Goal: Information Seeking & Learning: Learn about a topic

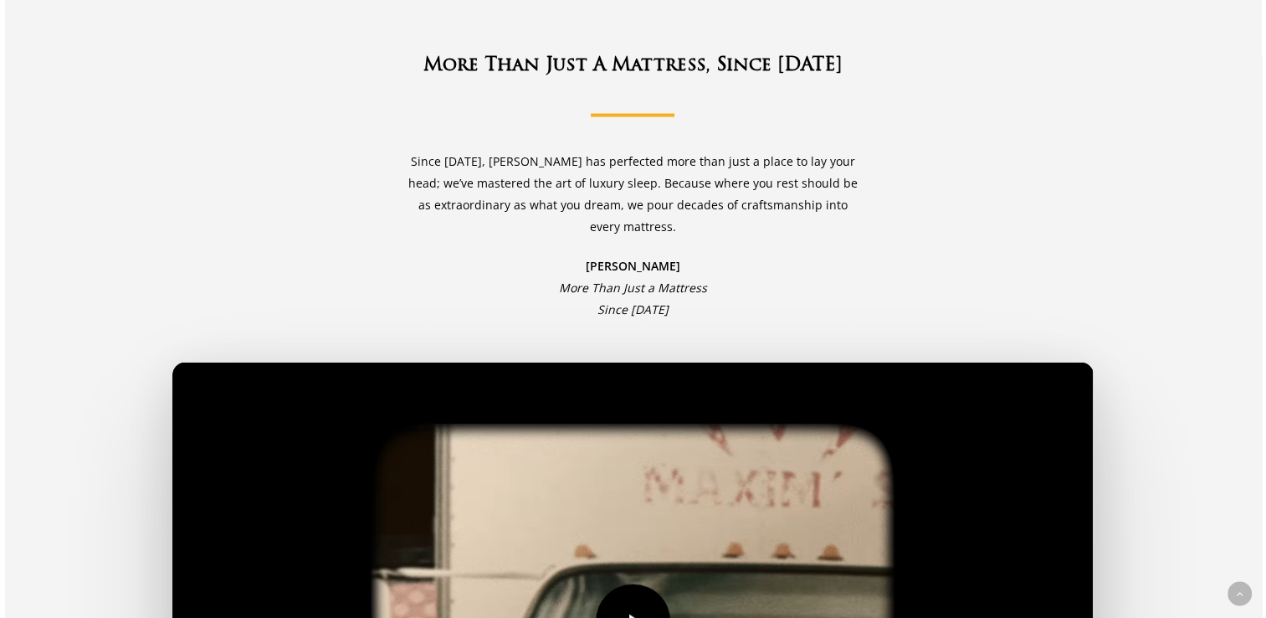
scroll to position [3347, 0]
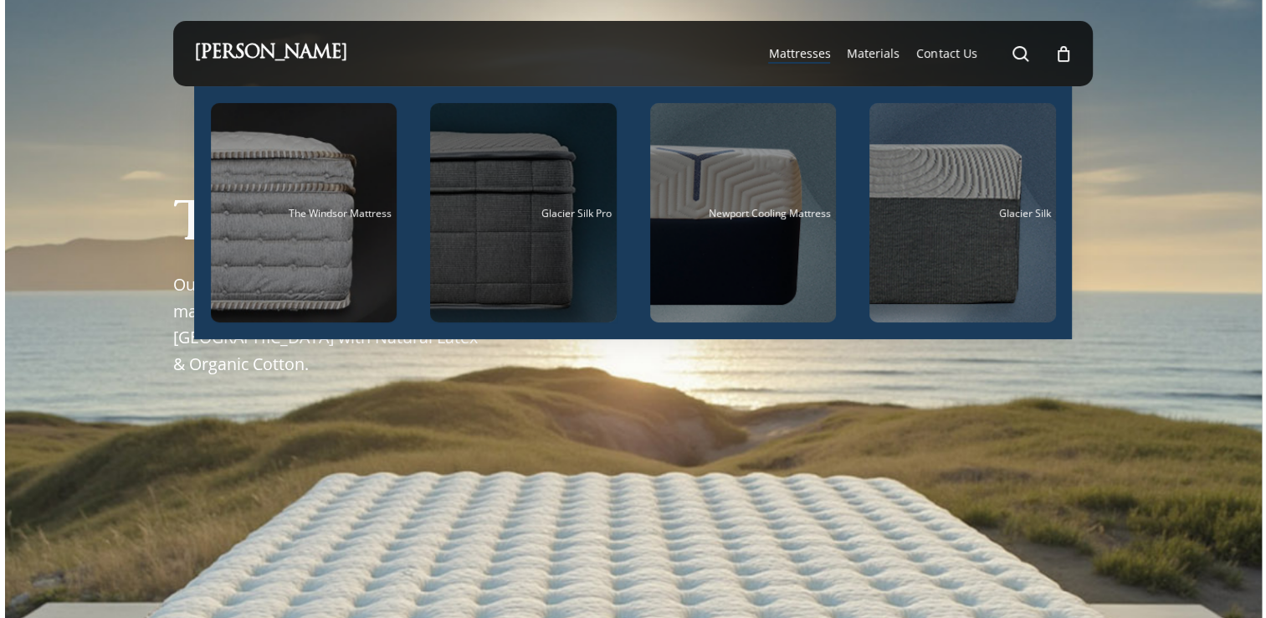
click at [536, 189] on div "Main Menu" at bounding box center [523, 212] width 187 height 219
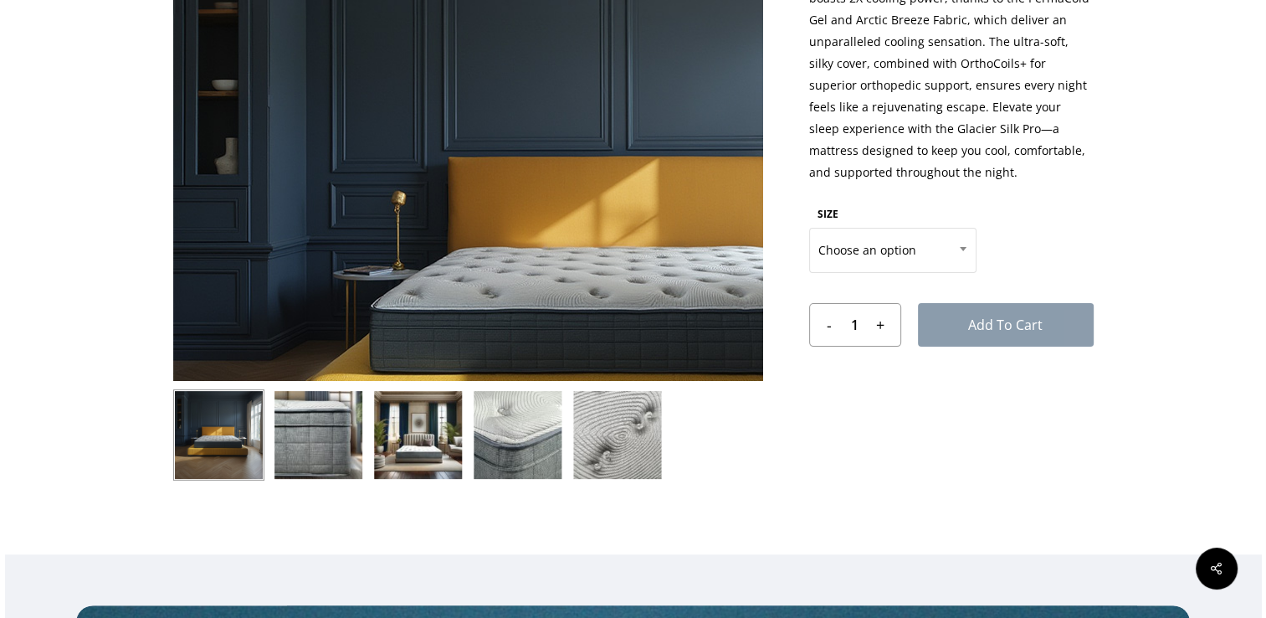
scroll to position [335, 0]
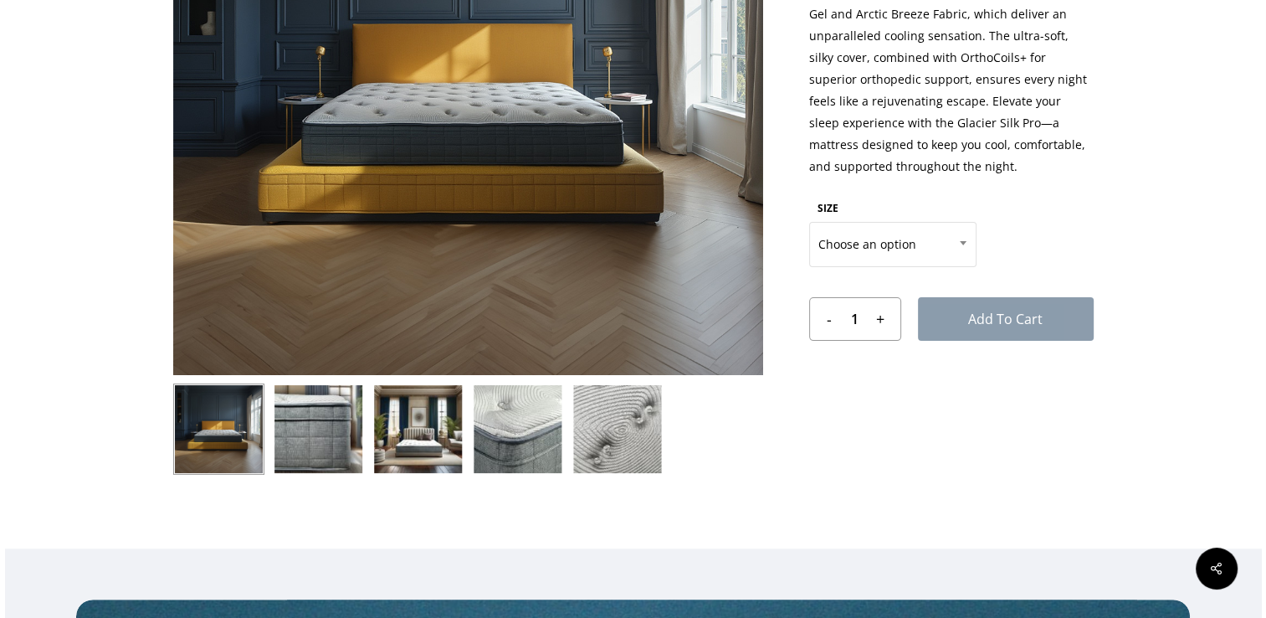
click at [506, 422] on img at bounding box center [517, 428] width 91 height 91
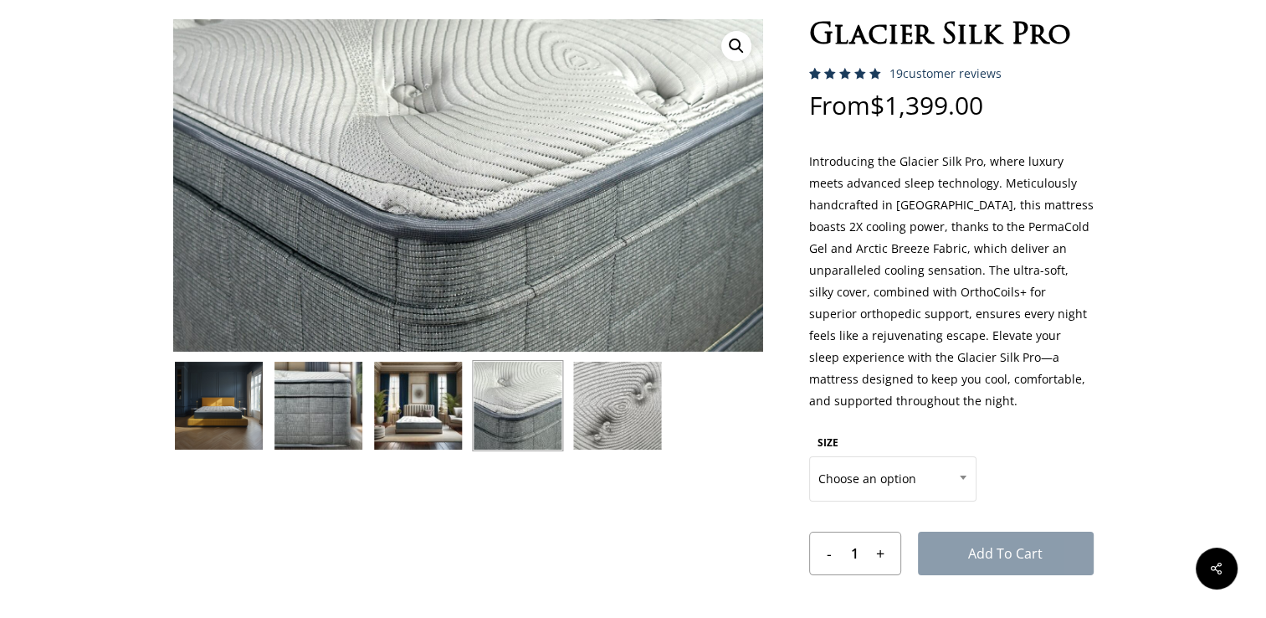
scroll to position [84, 0]
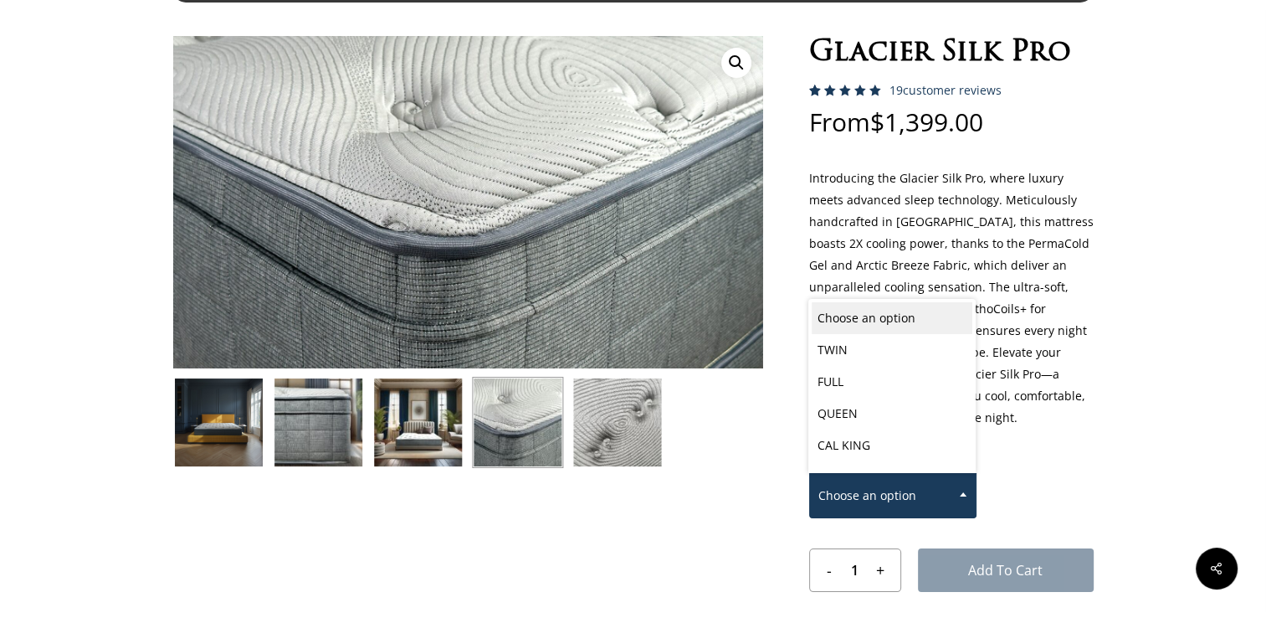
click at [961, 488] on span at bounding box center [963, 494] width 25 height 42
select select "CAL KING"
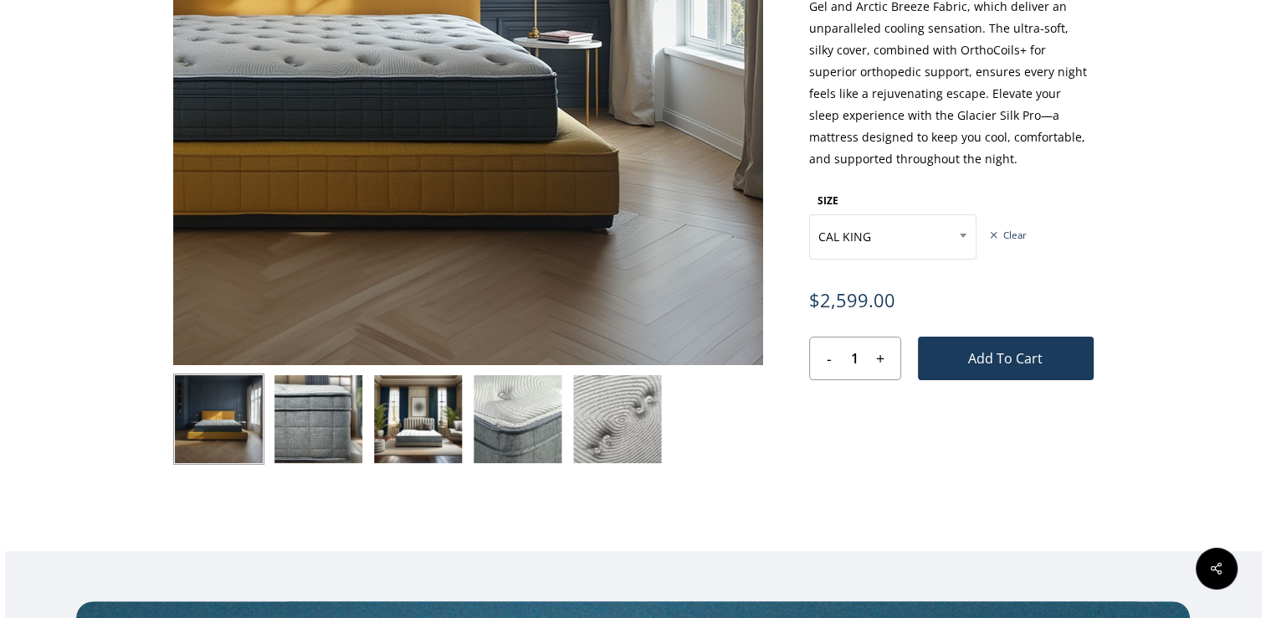
scroll to position [418, 0]
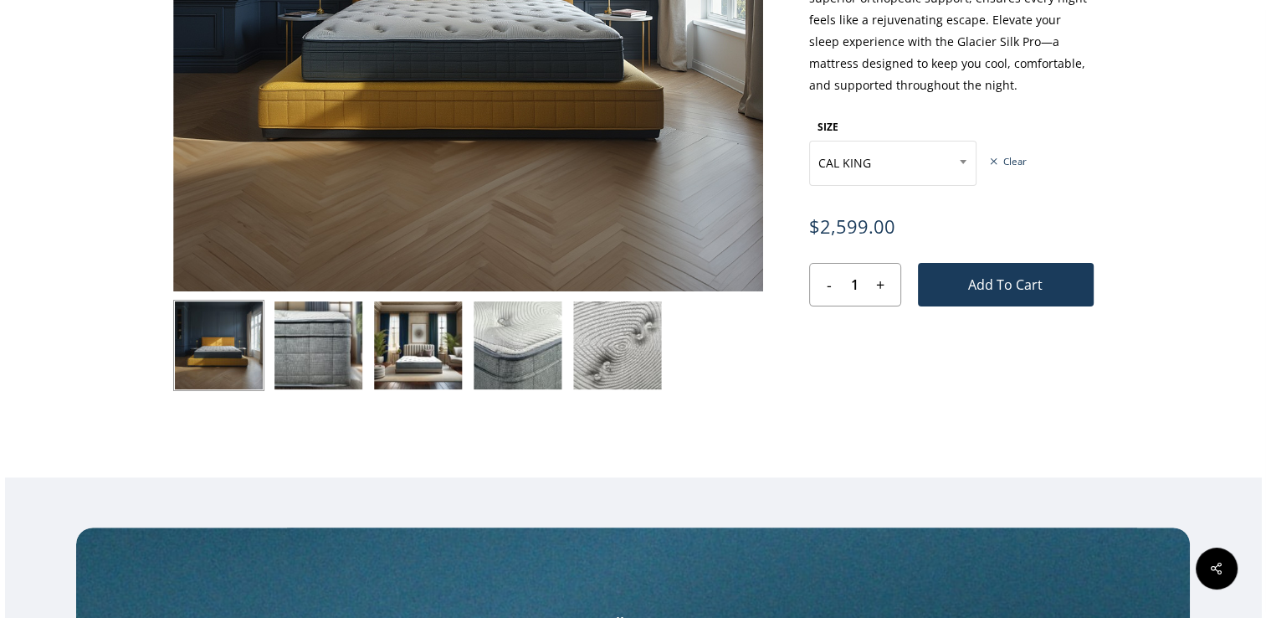
click at [418, 338] on img at bounding box center [417, 345] width 91 height 91
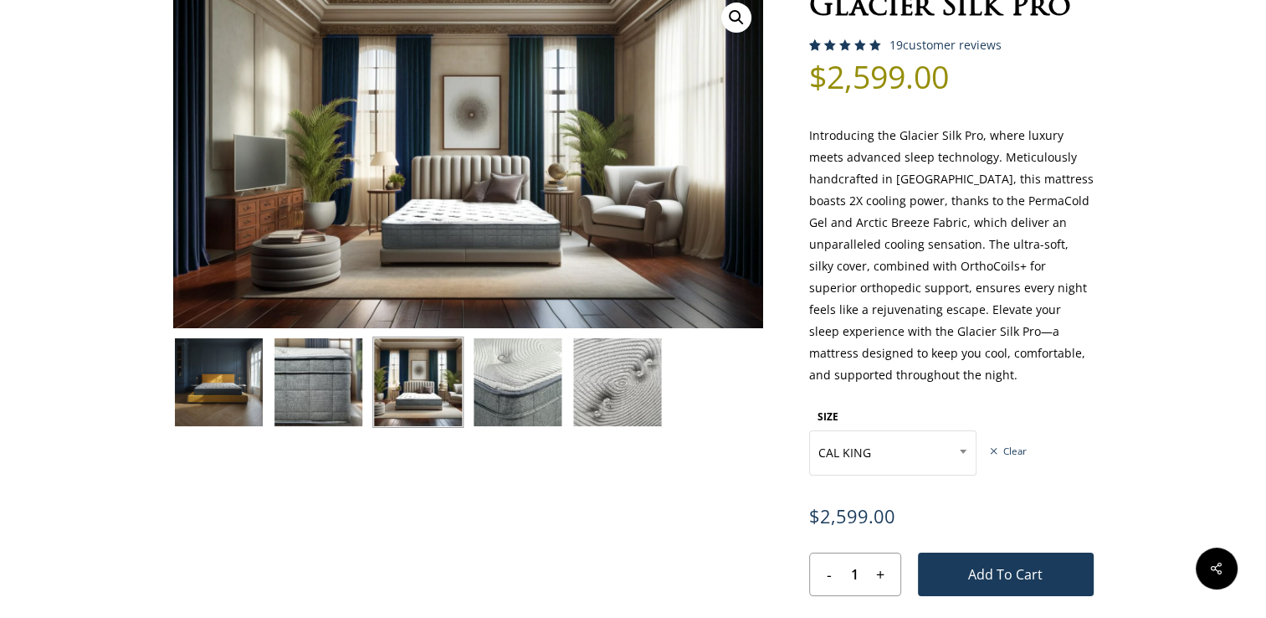
scroll to position [84, 0]
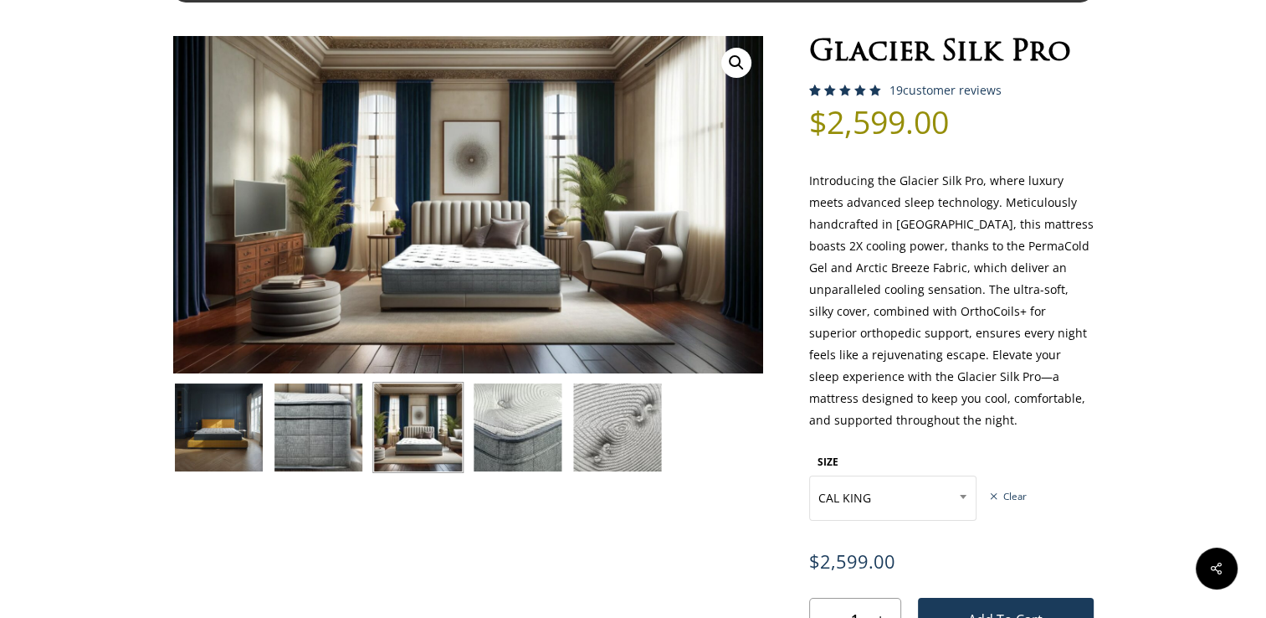
click at [224, 440] on img at bounding box center [218, 427] width 91 height 91
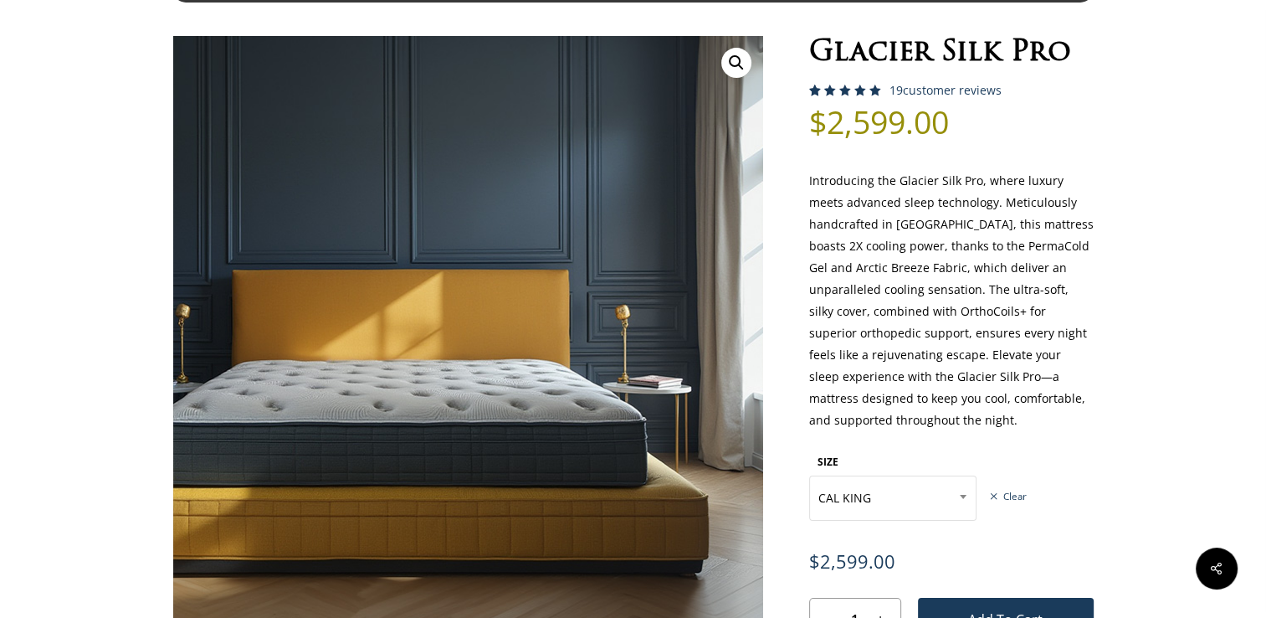
scroll to position [0, 0]
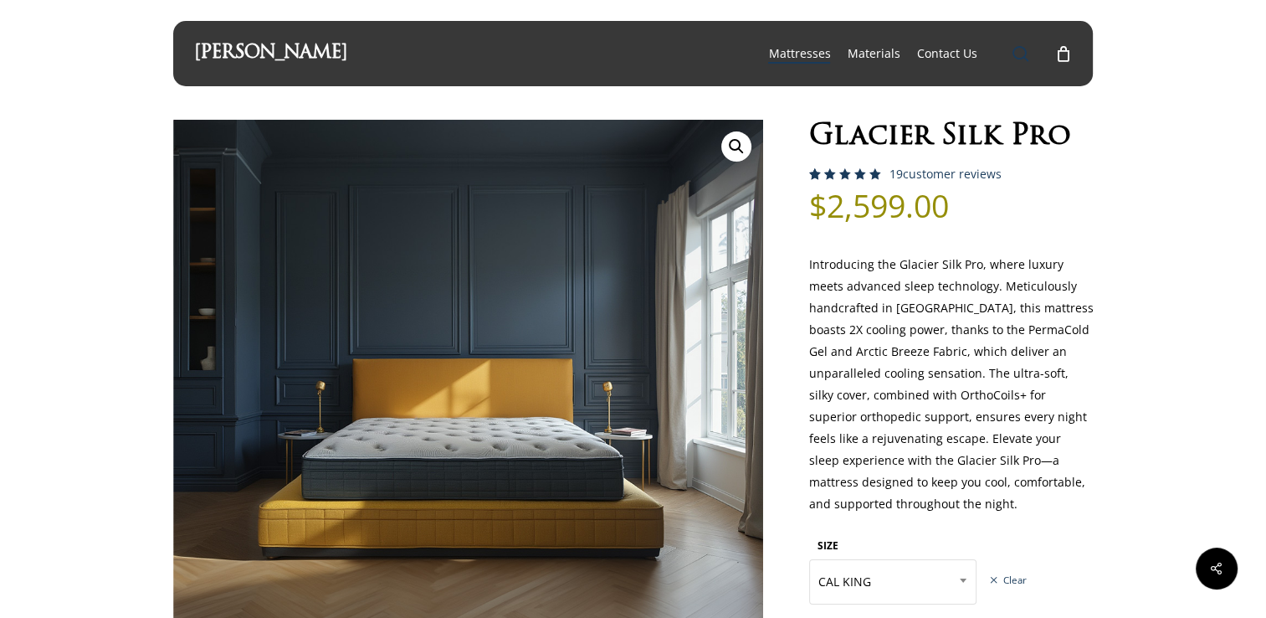
click at [1024, 47] on span "Main Menu" at bounding box center [1020, 53] width 17 height 17
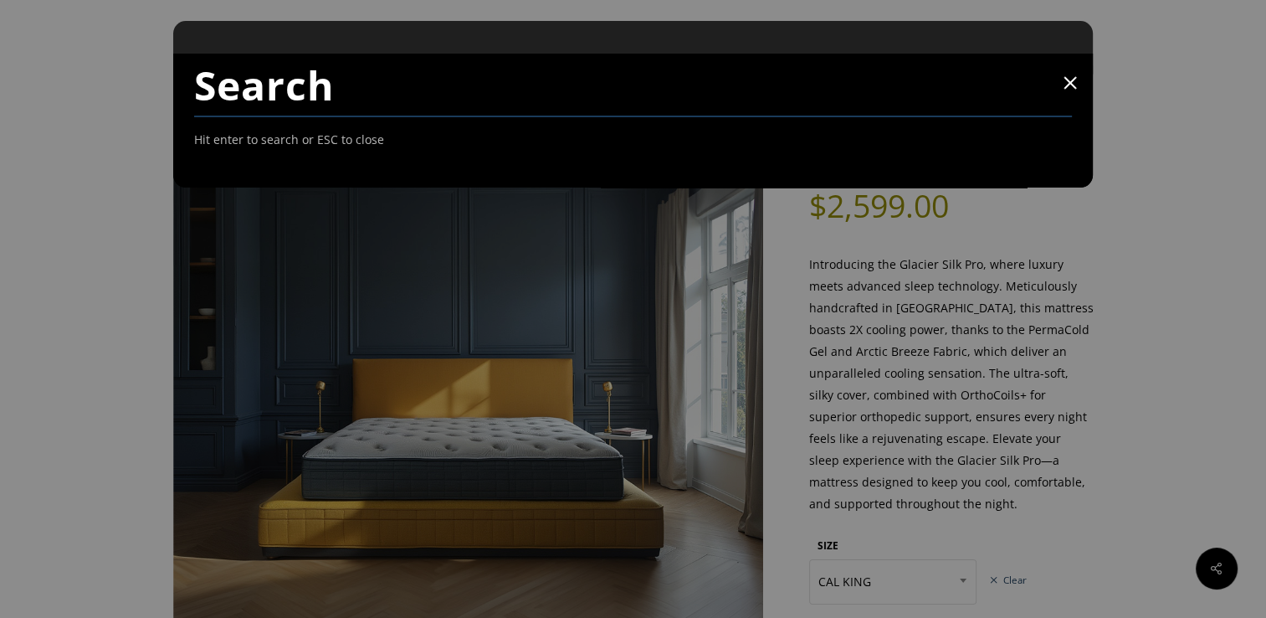
type input "f"
type input "extra firm"
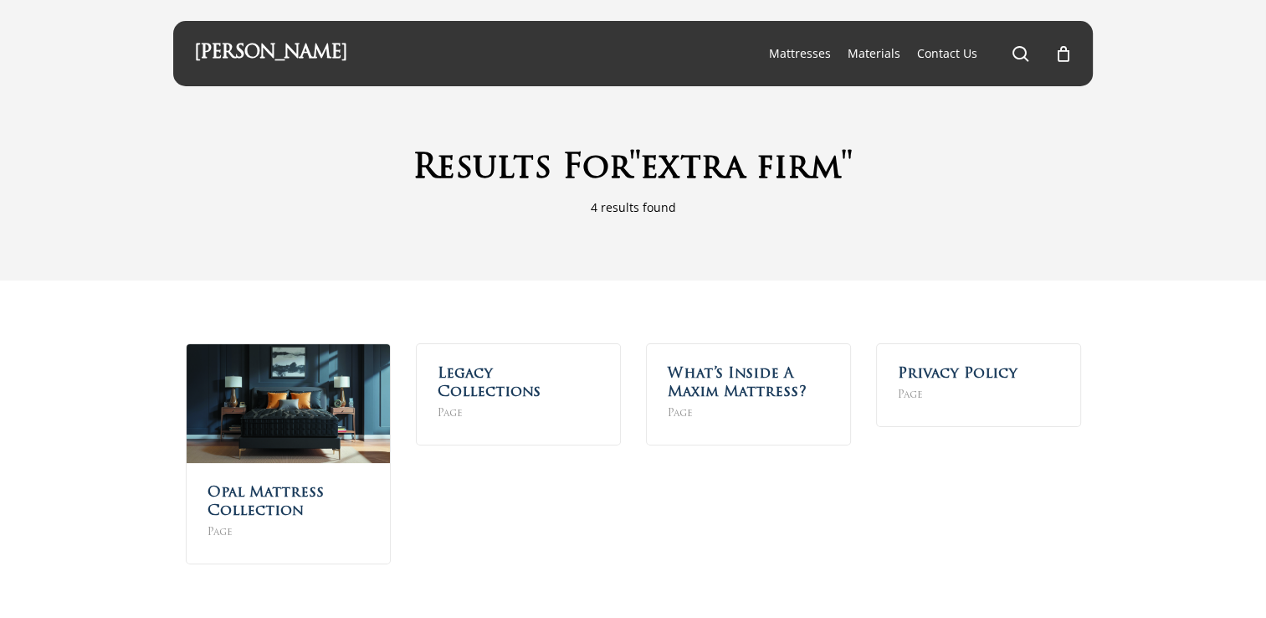
scroll to position [72, 0]
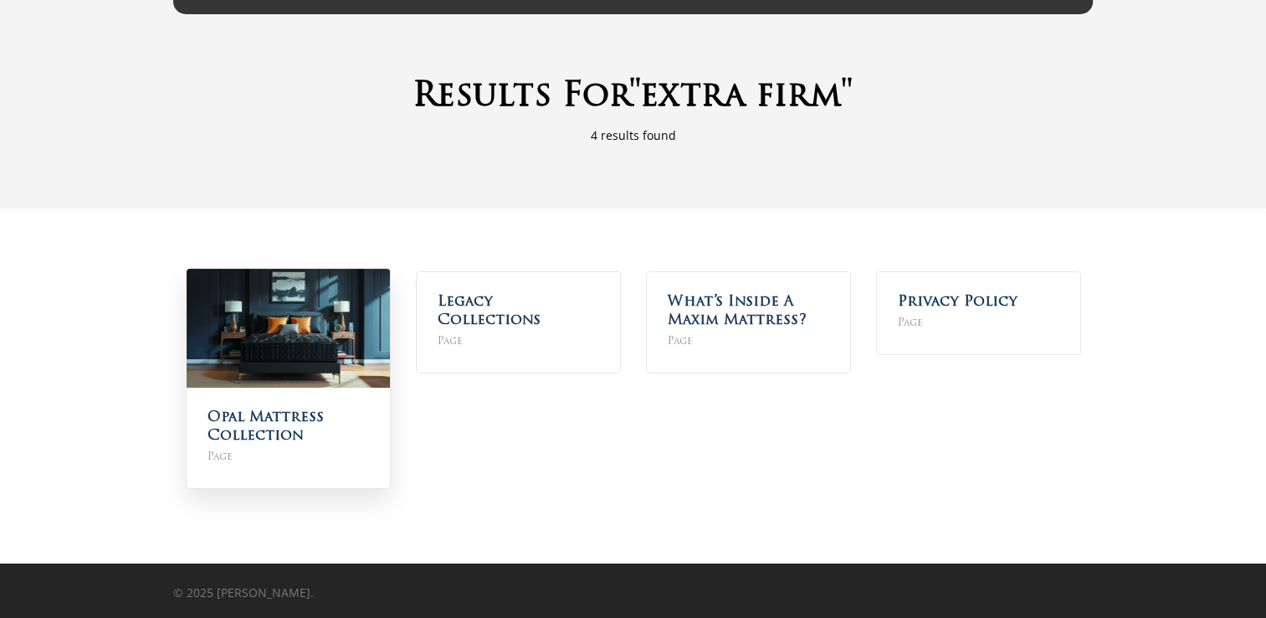
click at [310, 332] on img at bounding box center [288, 328] width 203 height 119
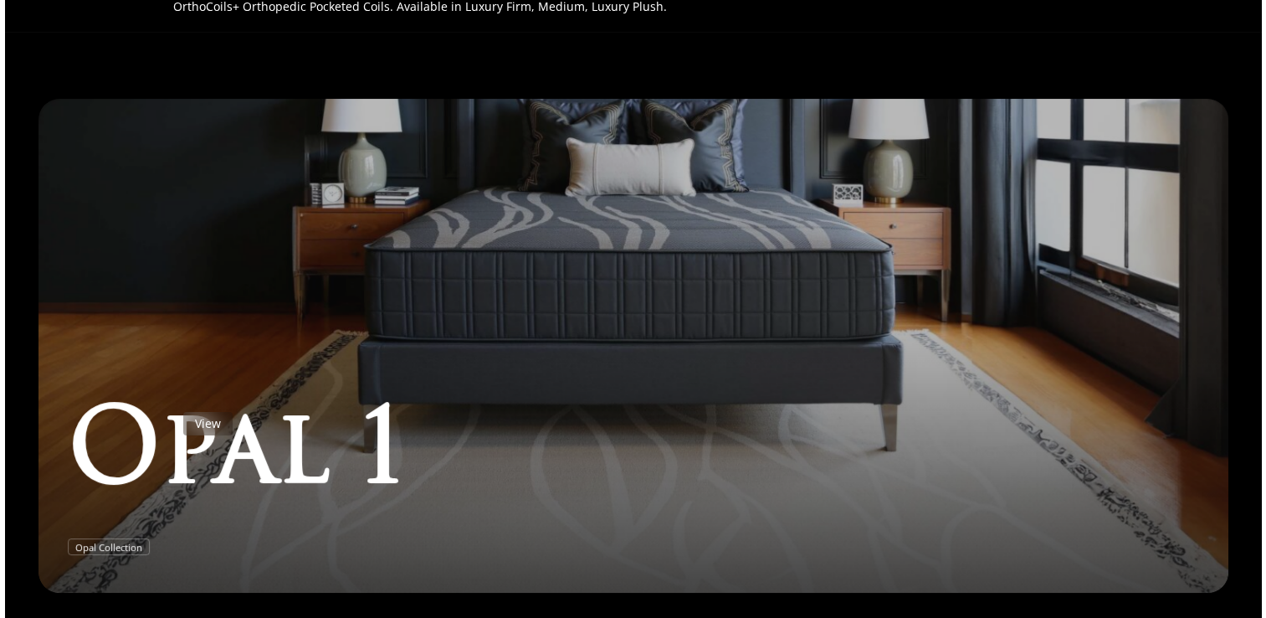
scroll to position [251, 0]
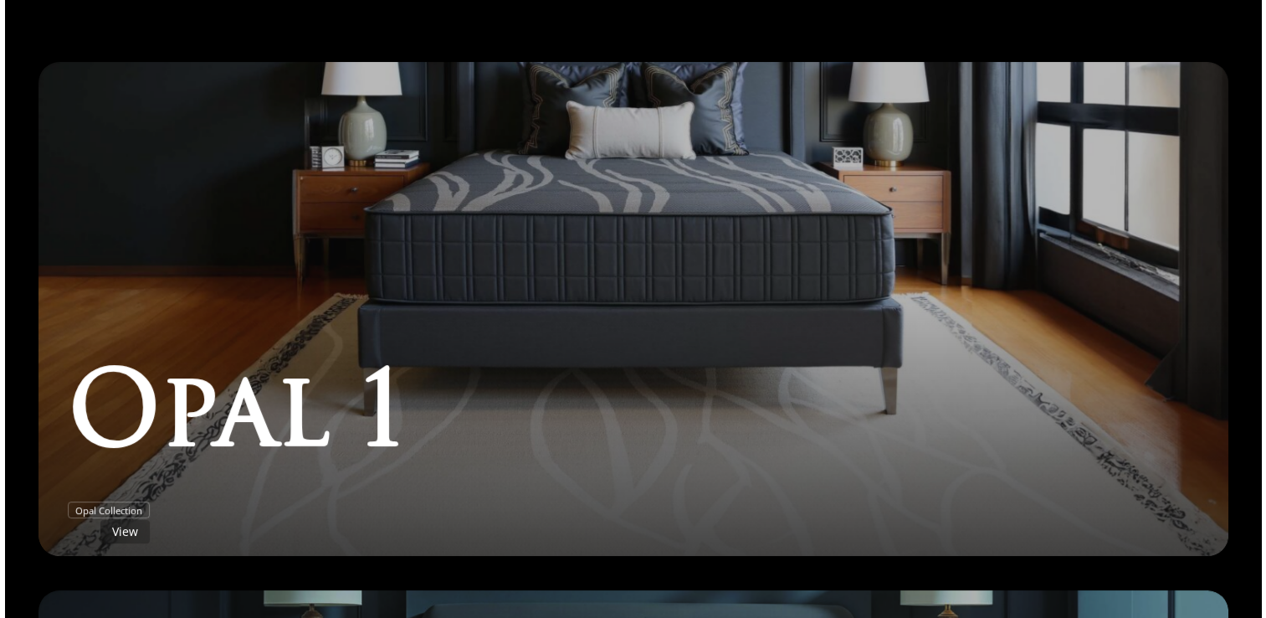
click at [90, 510] on link "Opal 1" at bounding box center [633, 309] width 1190 height 494
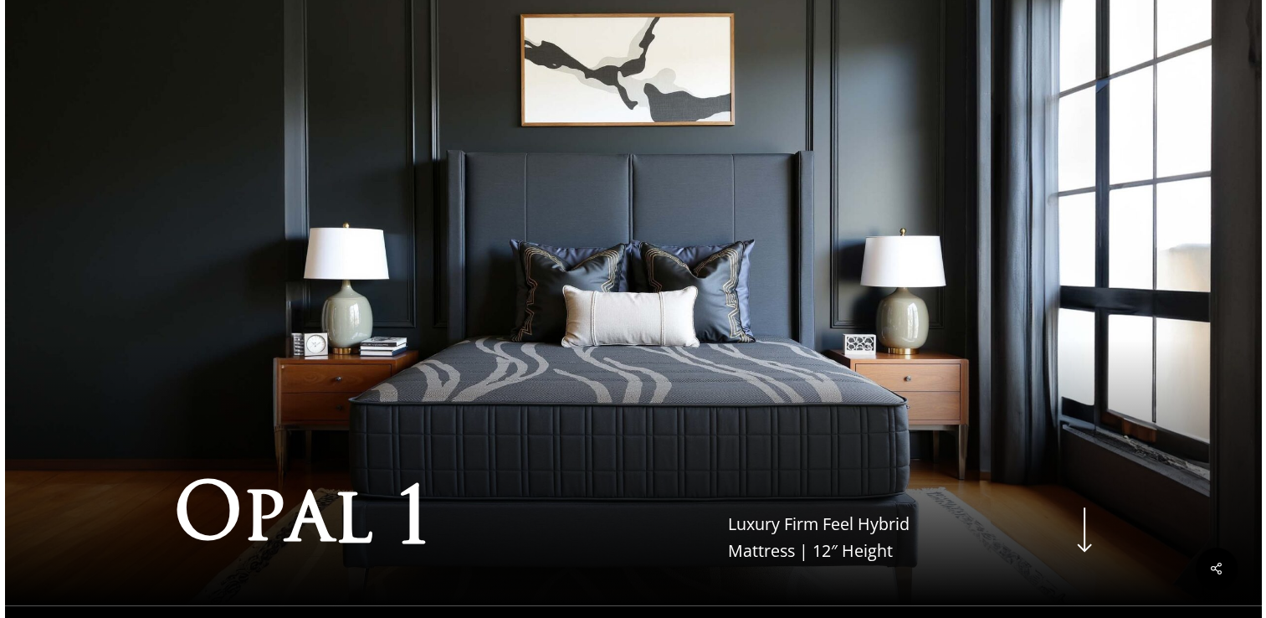
scroll to position [335, 0]
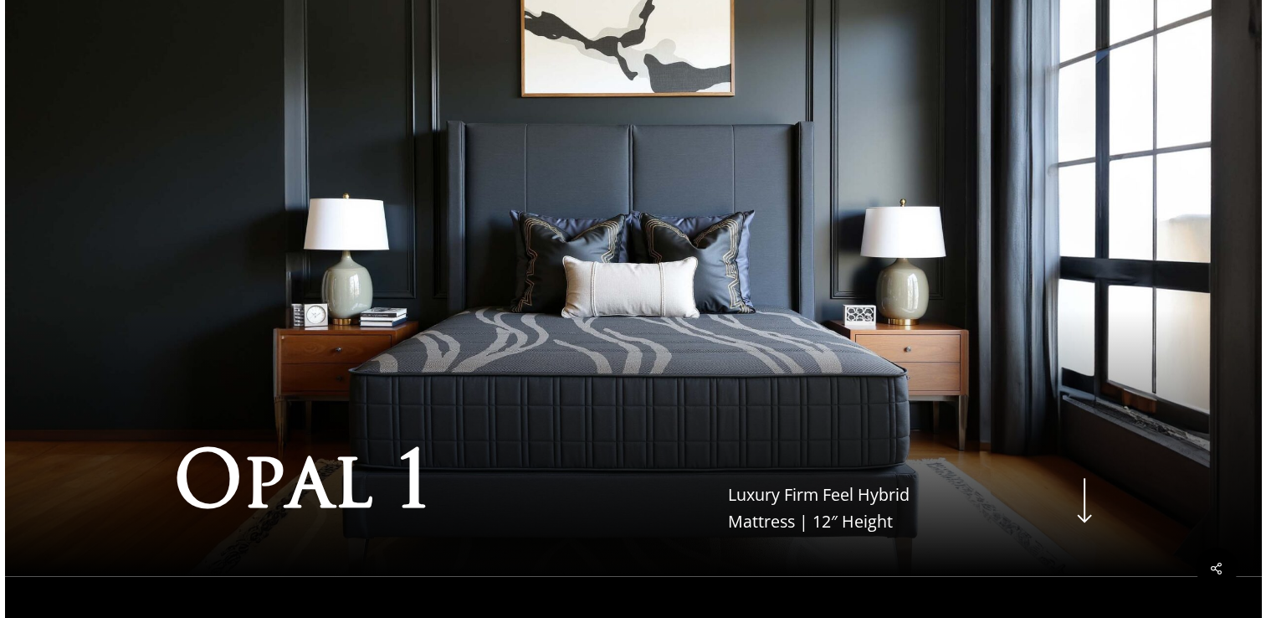
click at [921, 273] on div "O p a l 1 Luxury Firm Feel Hybrid Mattress | 12″ Height Navigate to the next se…" at bounding box center [633, 267] width 939 height 618
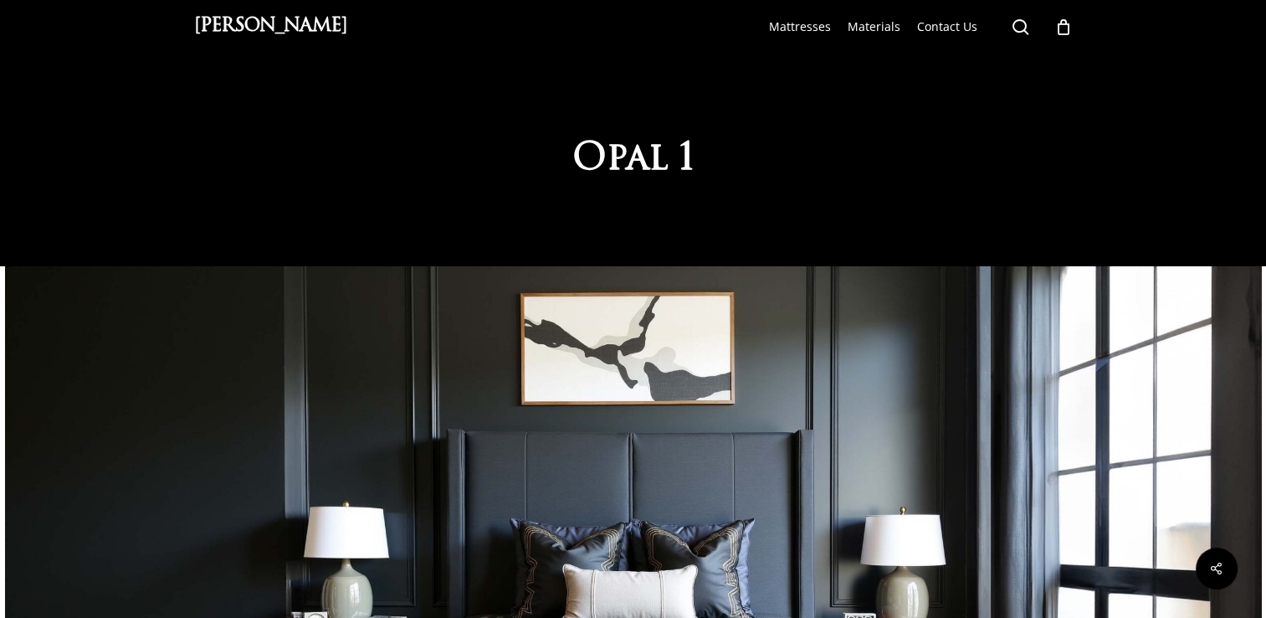
scroll to position [0, 0]
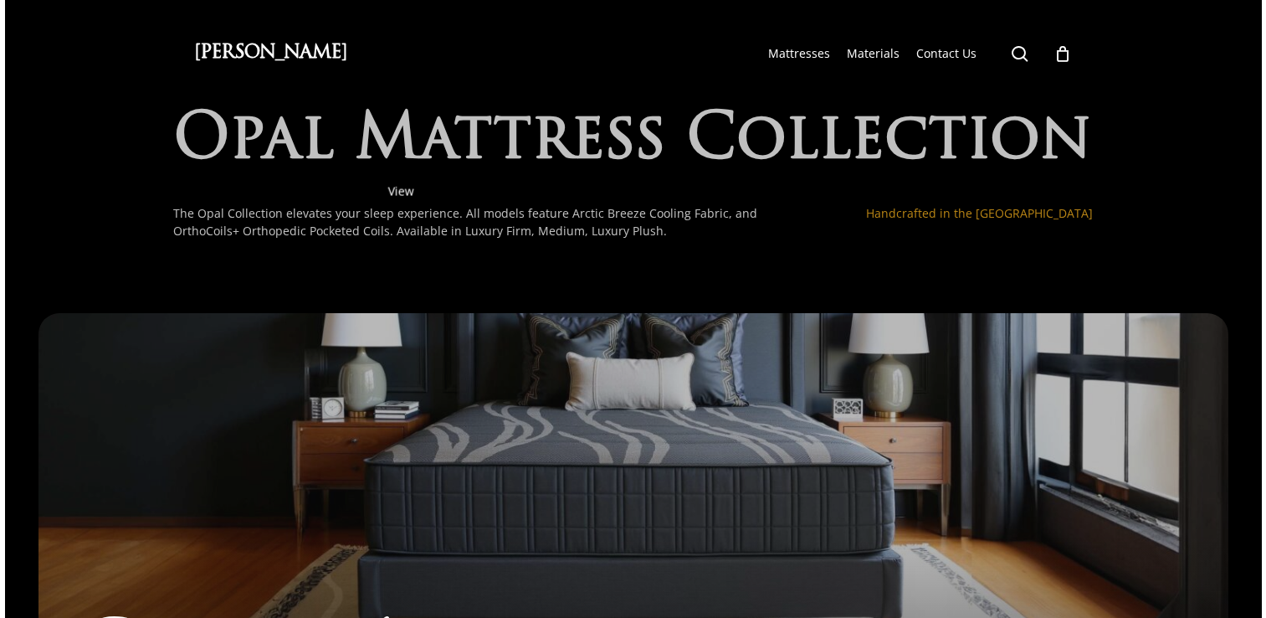
scroll to position [251, 0]
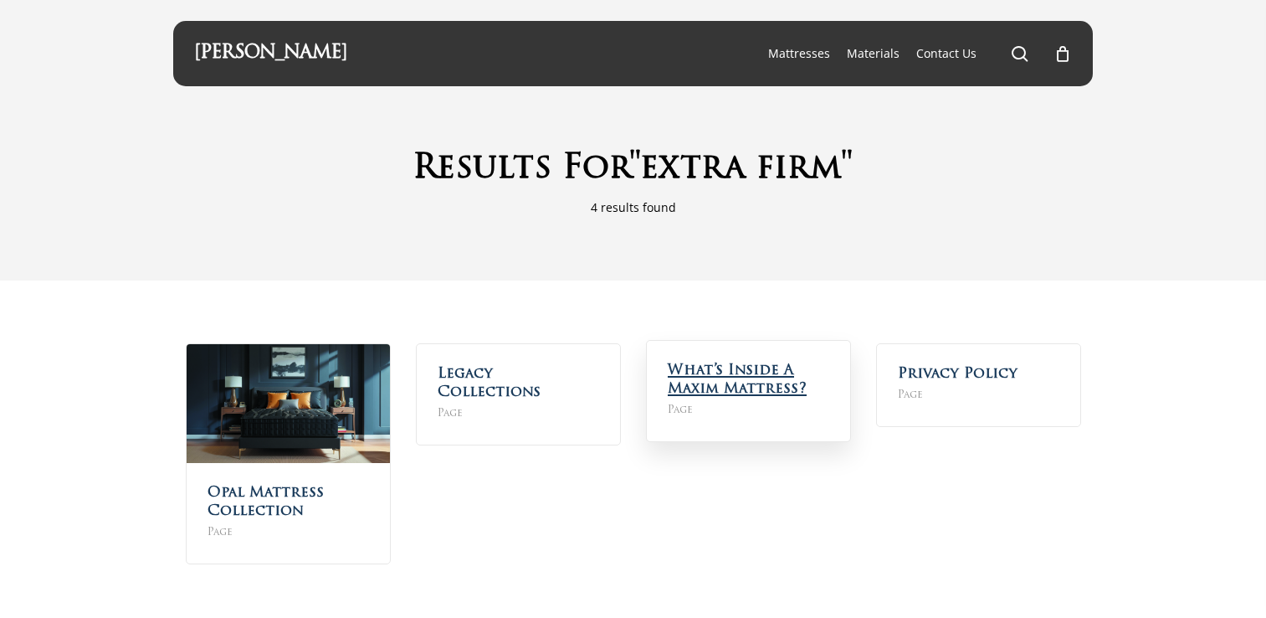
scroll to position [72, 0]
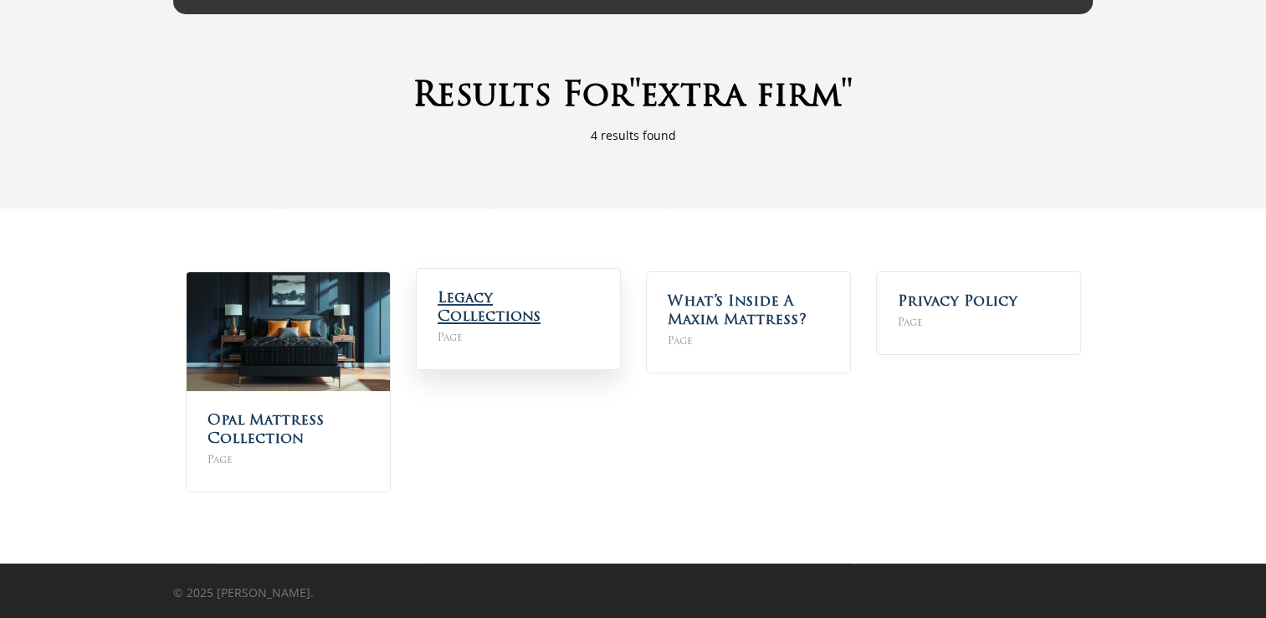
click at [533, 303] on link "Legacy Collections" at bounding box center [489, 307] width 103 height 33
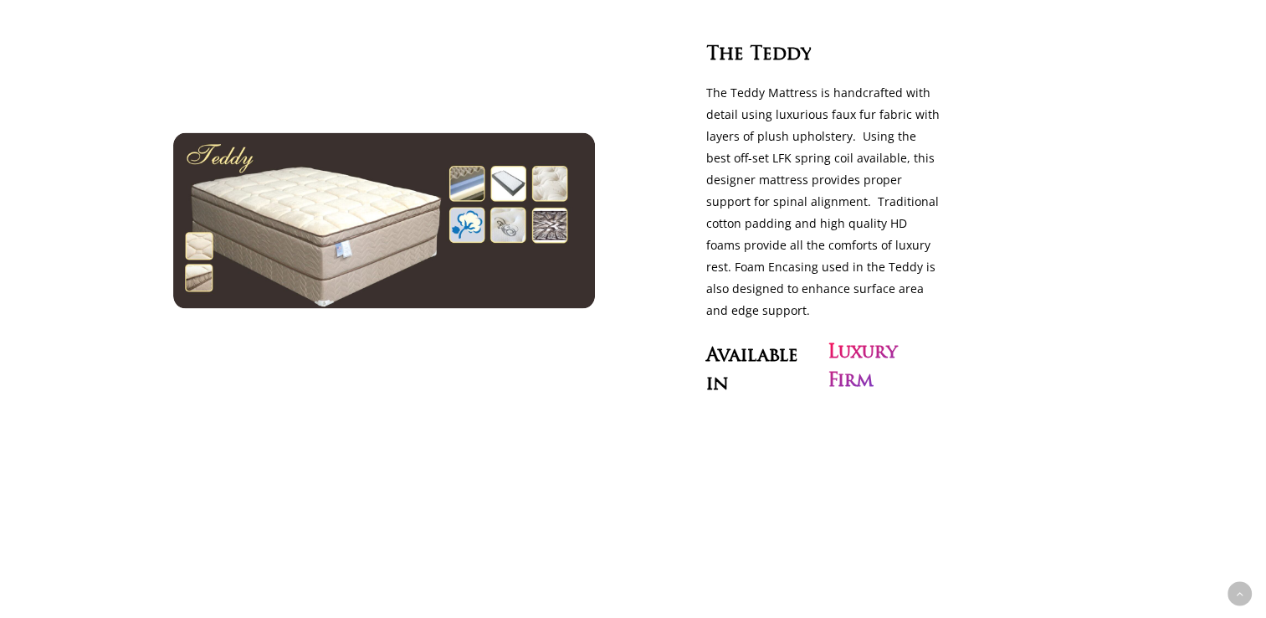
scroll to position [3096, 0]
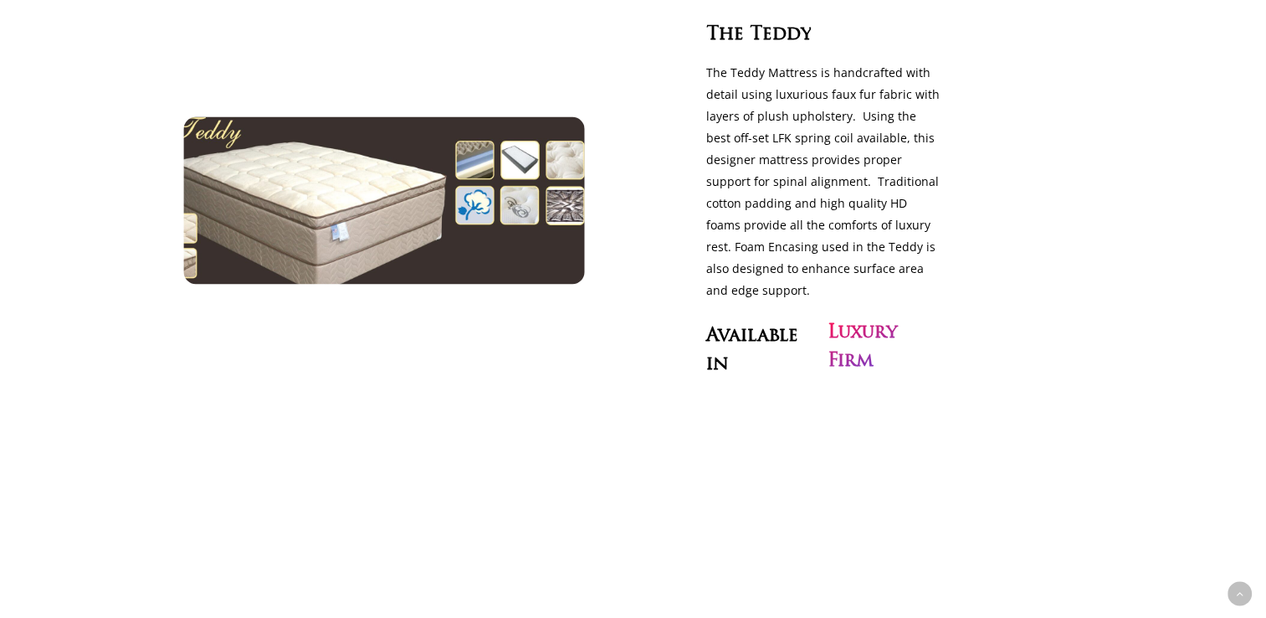
click at [419, 186] on img at bounding box center [383, 200] width 461 height 192
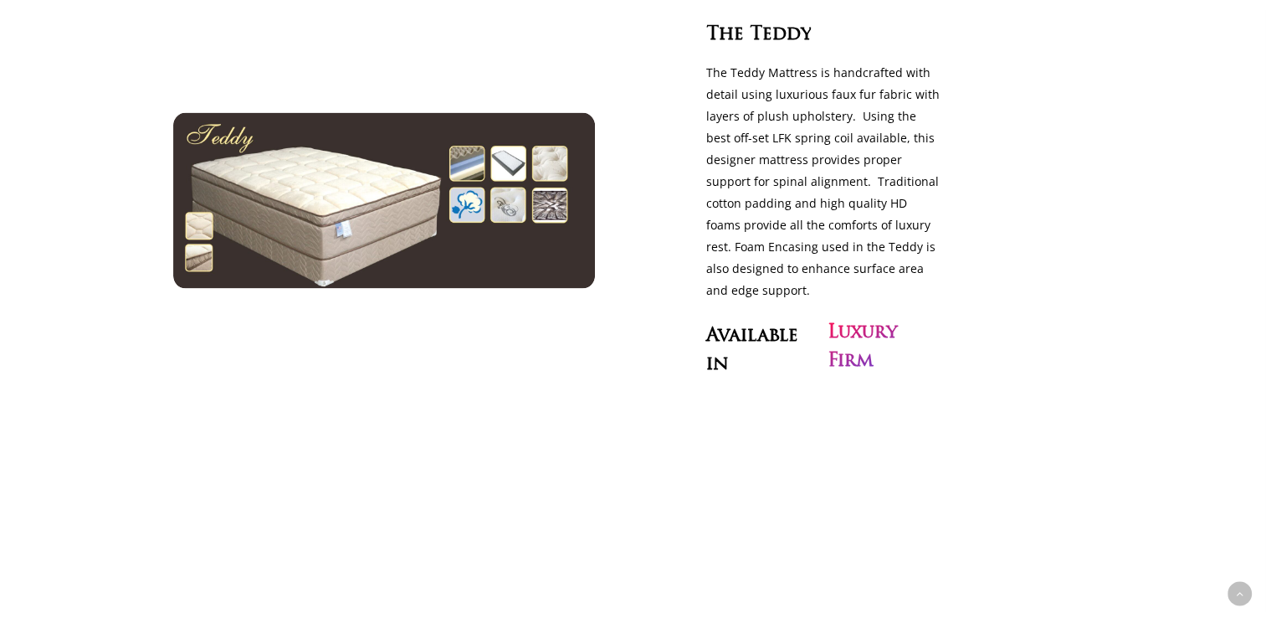
click at [776, 24] on span "Teddy" at bounding box center [780, 35] width 62 height 22
click at [756, 325] on span "Available" at bounding box center [751, 336] width 92 height 22
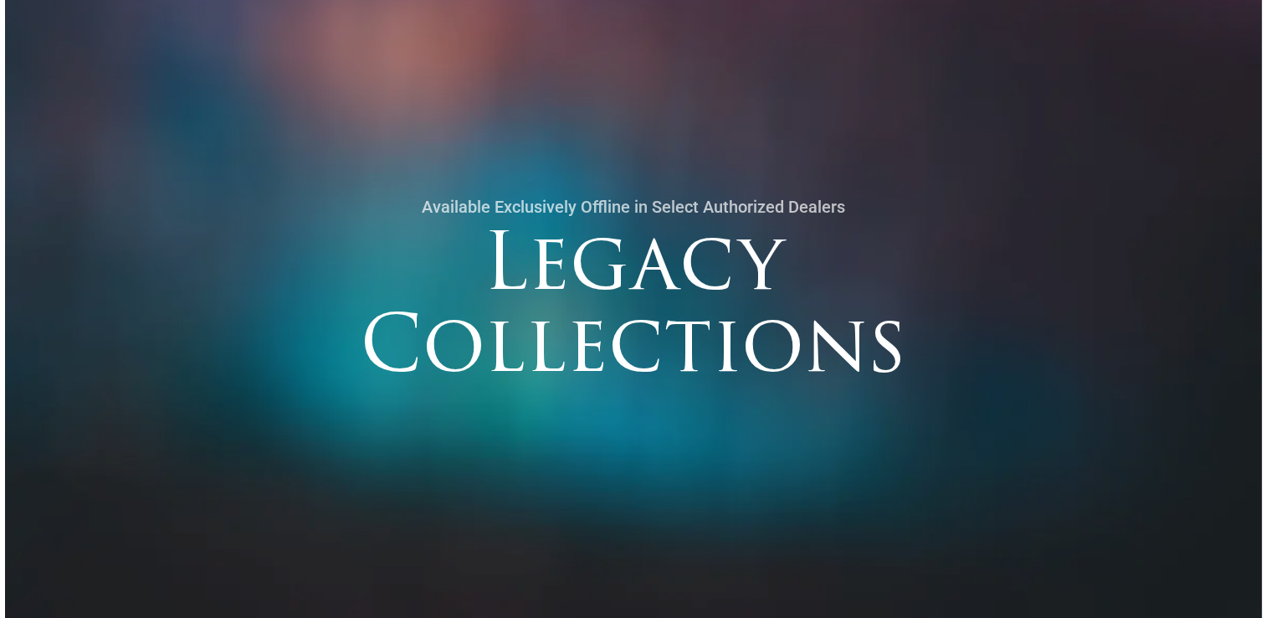
scroll to position [0, 0]
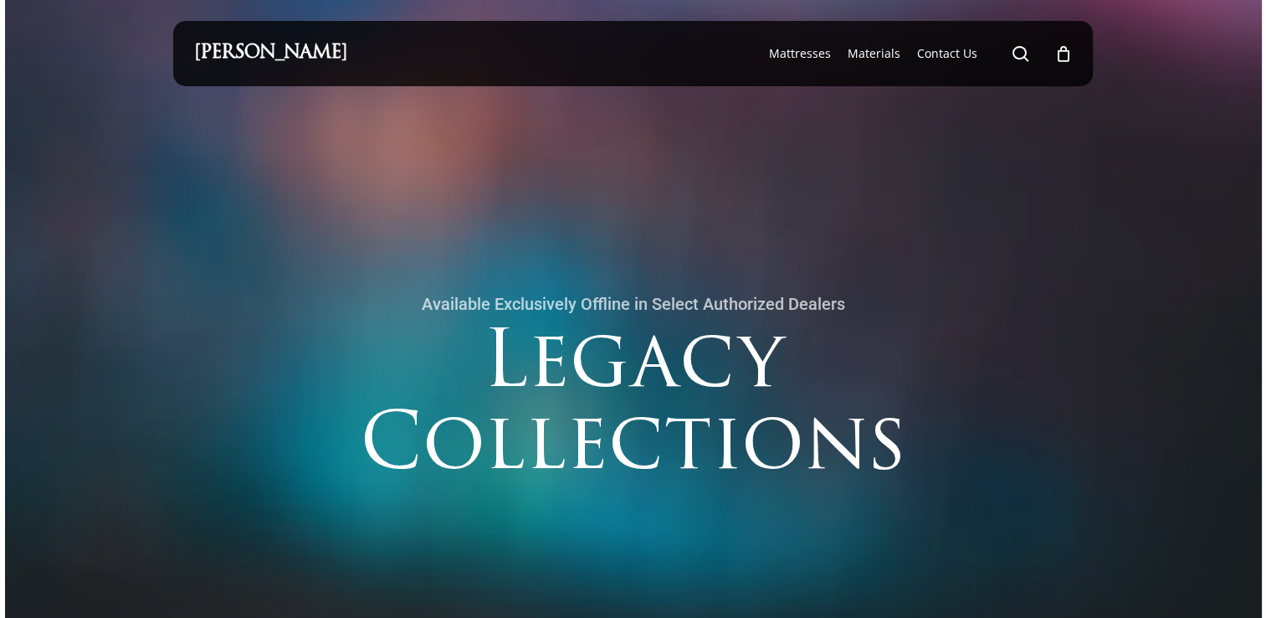
click at [454, 46] on div "Maxim Mattress search 0 Menu Mattresses The Windsor Mattress Glacier Silk Pro N…" at bounding box center [633, 53] width 879 height 65
click at [1018, 51] on span "Main Menu" at bounding box center [1020, 53] width 17 height 17
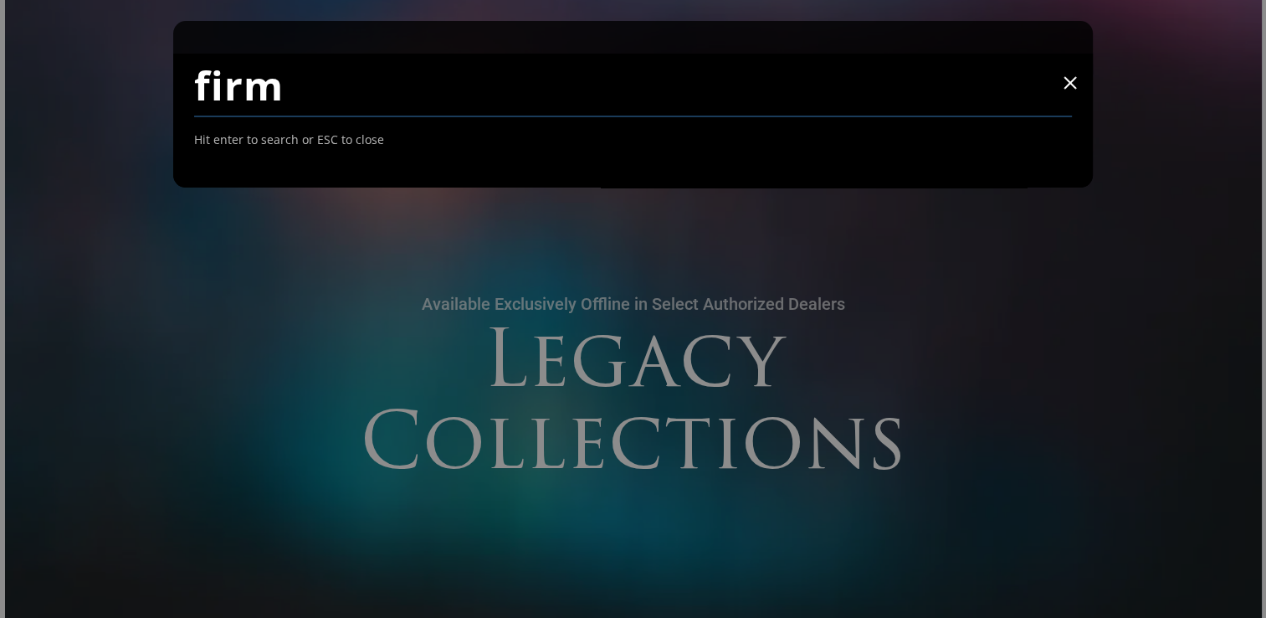
type input "firm"
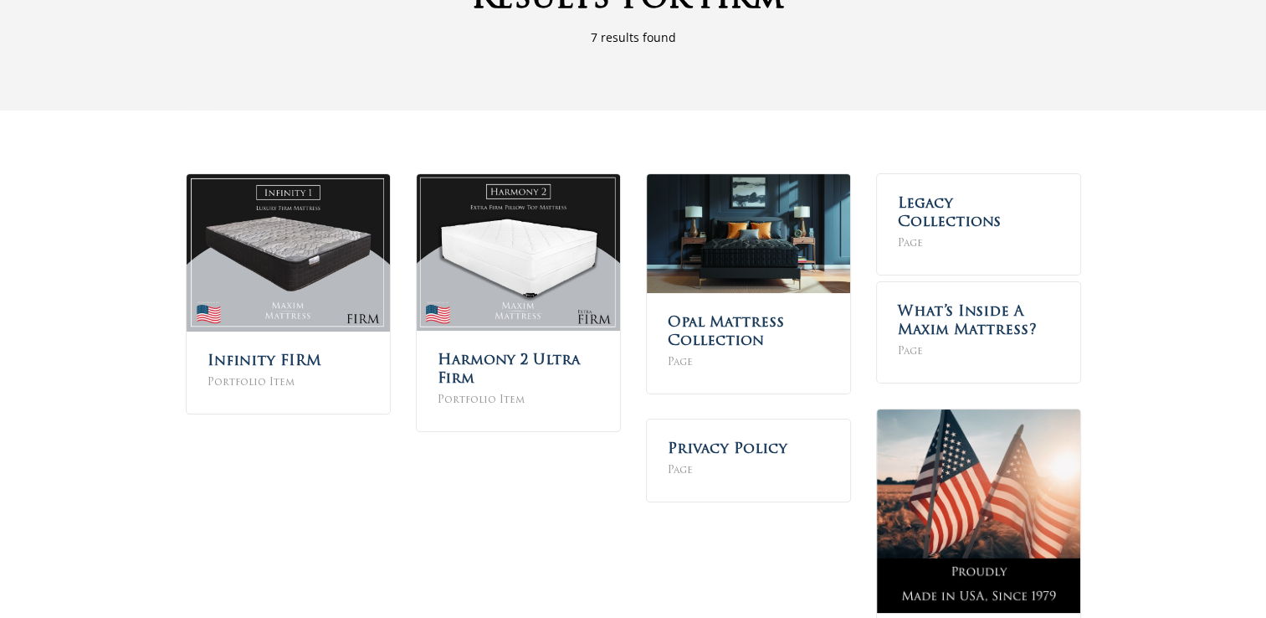
scroll to position [141, 0]
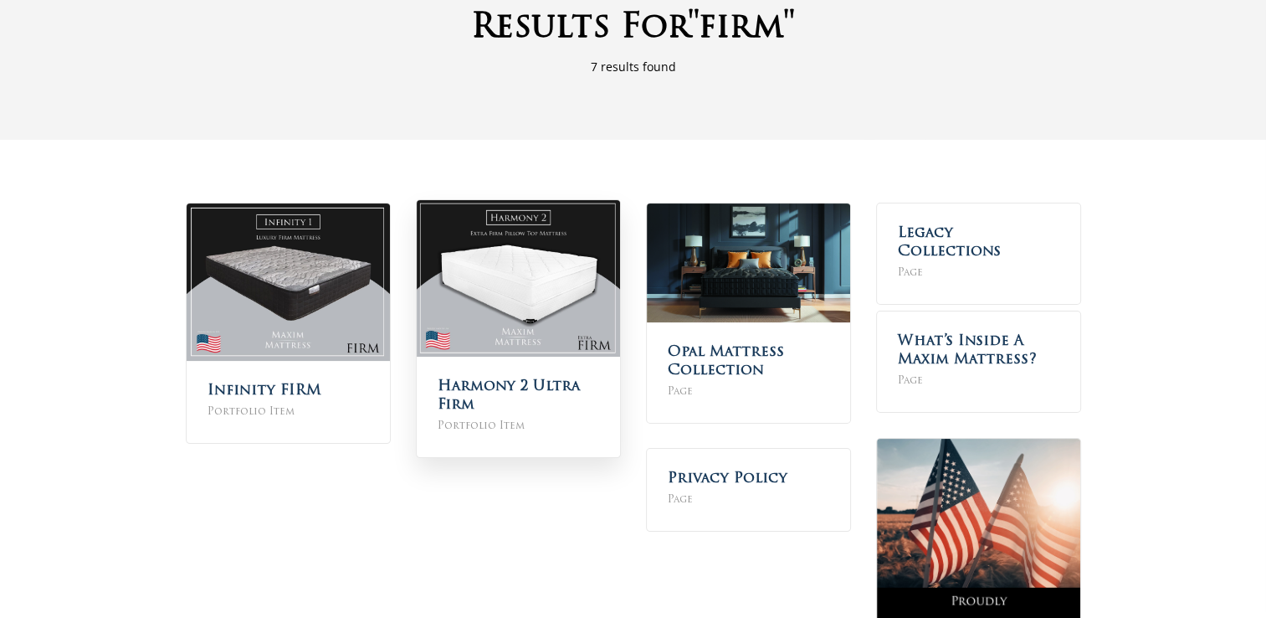
click at [564, 300] on img at bounding box center [518, 278] width 203 height 157
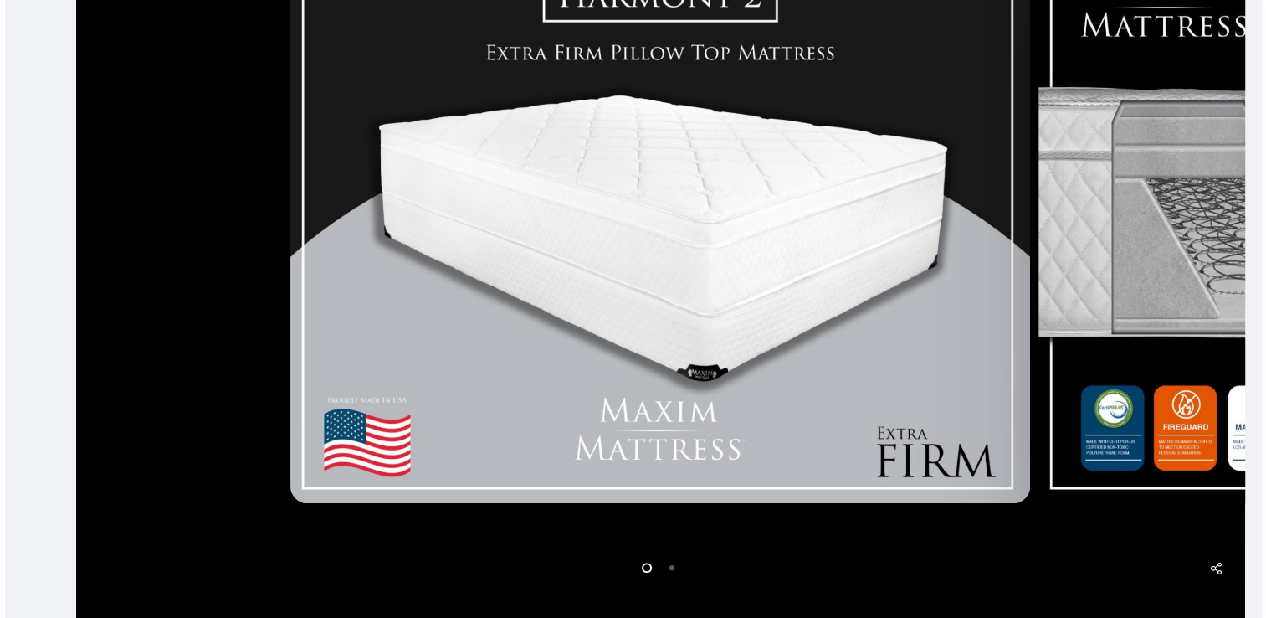
scroll to position [502, 0]
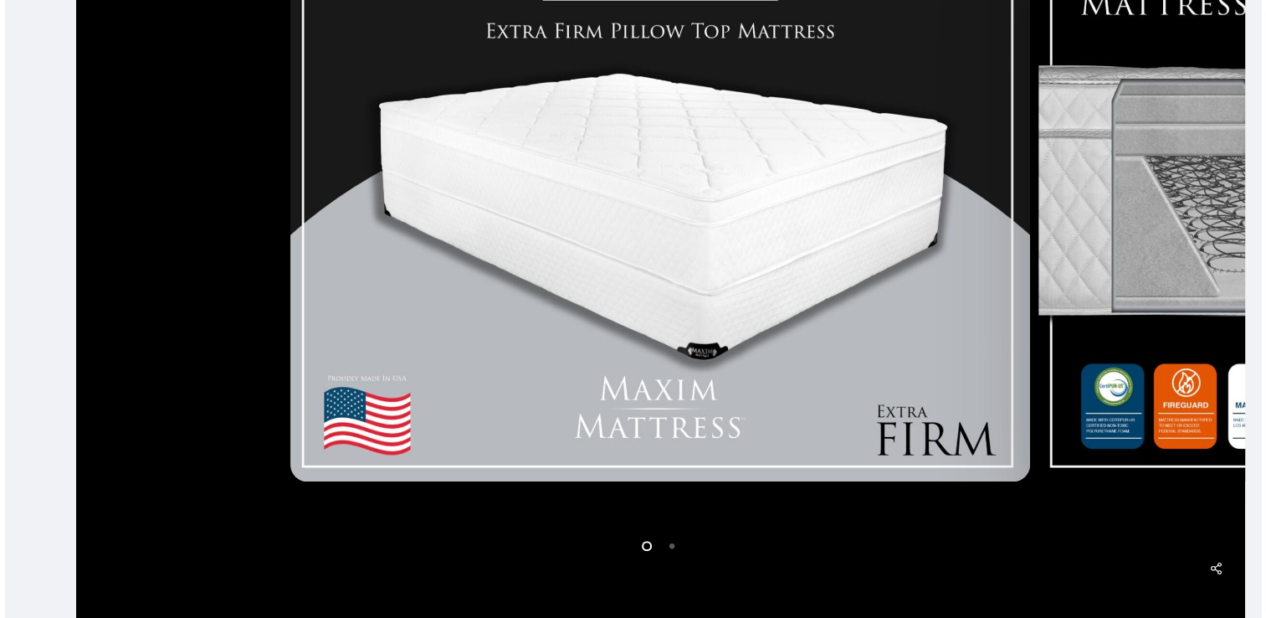
click at [784, 294] on img at bounding box center [660, 196] width 740 height 572
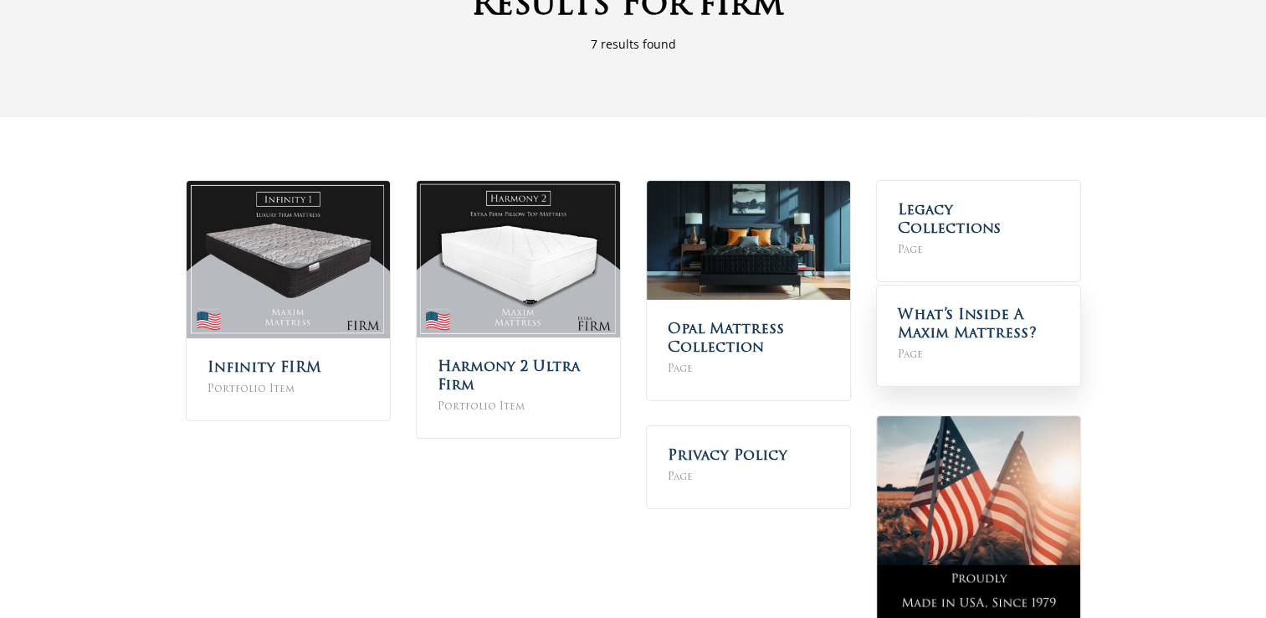
scroll to position [167, 0]
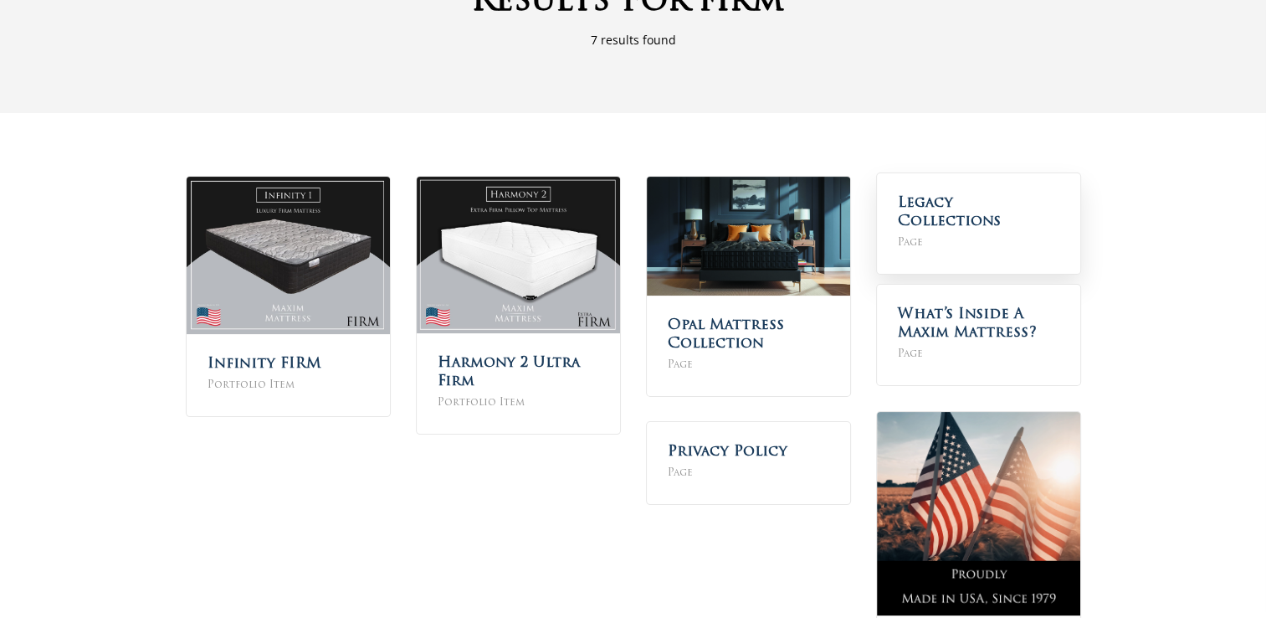
click at [1004, 233] on span "Page" at bounding box center [979, 242] width 162 height 18
click at [989, 202] on link "Legacy Collections" at bounding box center [949, 212] width 103 height 33
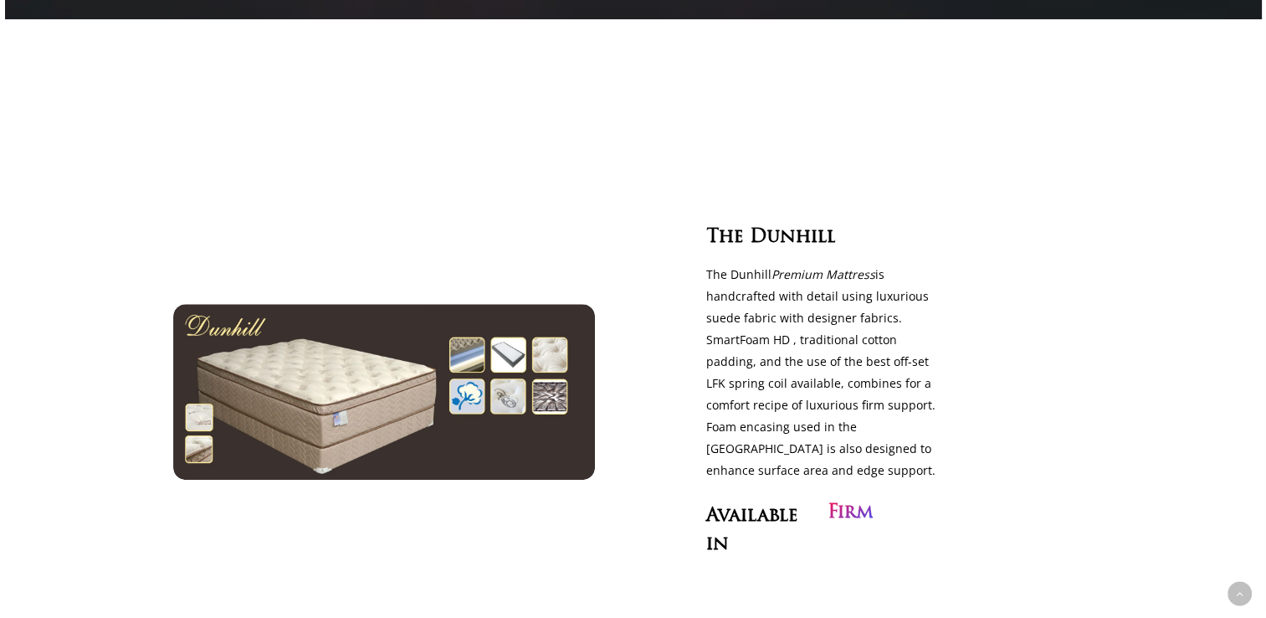
scroll to position [669, 0]
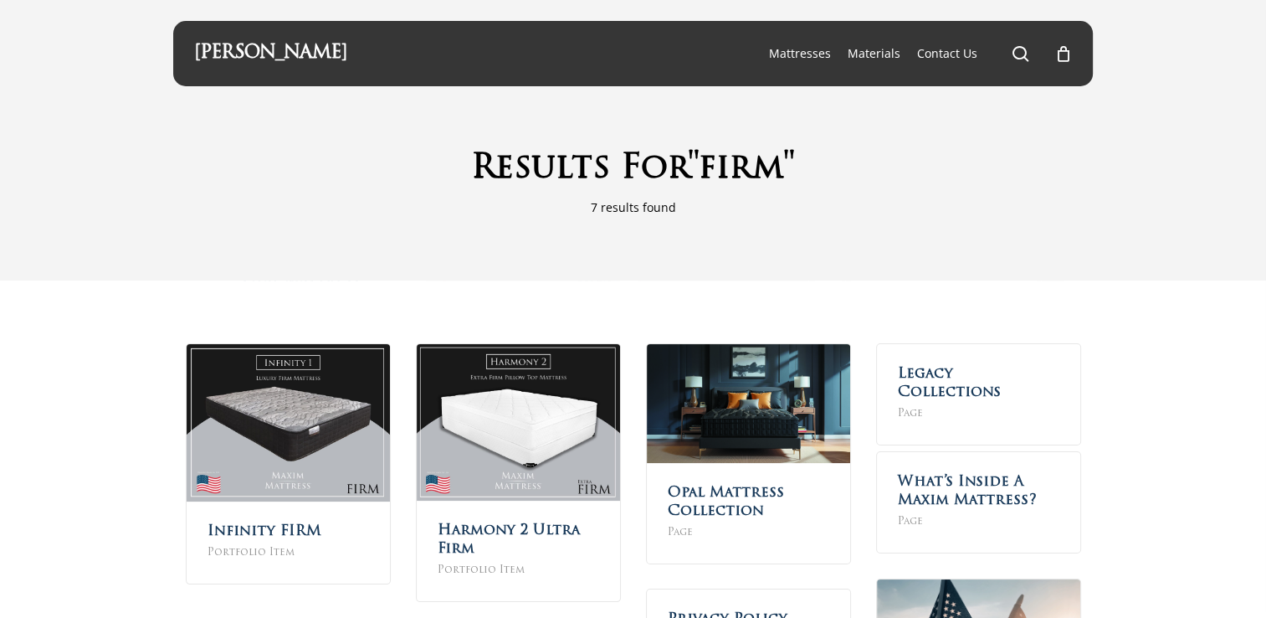
click at [382, 47] on div "Maxim Mattress search 0 Menu Mattresses The Windsor Mattress Glacier Silk Pro N…" at bounding box center [633, 53] width 879 height 65
click at [1018, 47] on span "Main Menu" at bounding box center [1020, 53] width 17 height 17
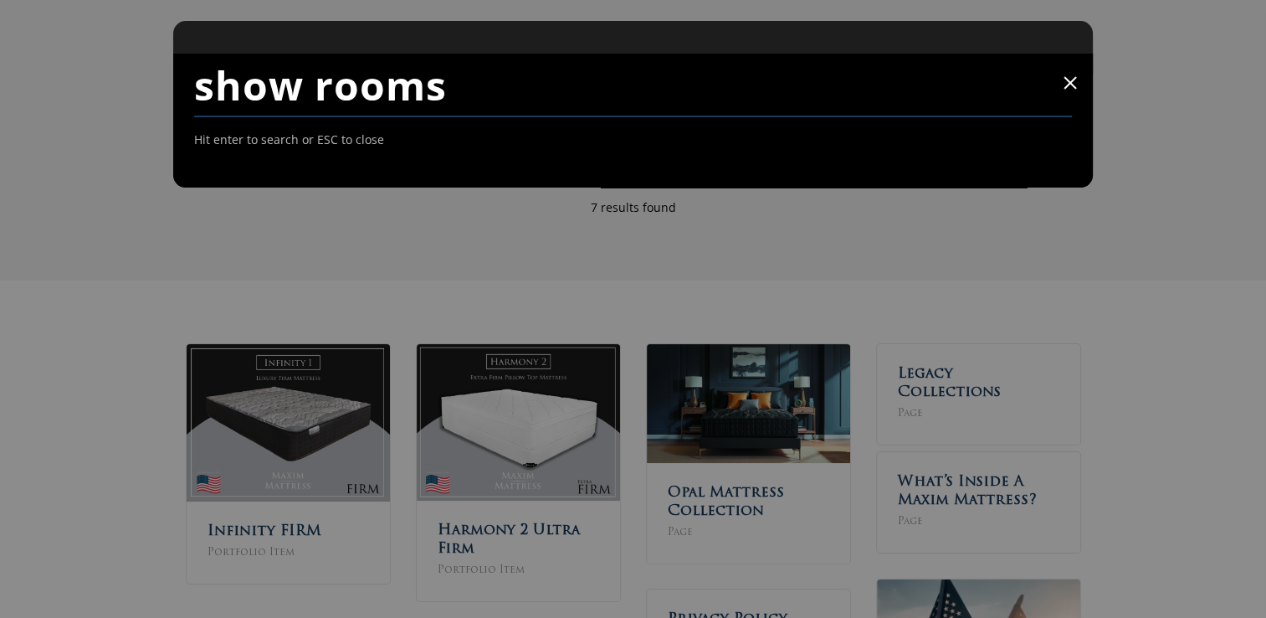
type input "show rooms"
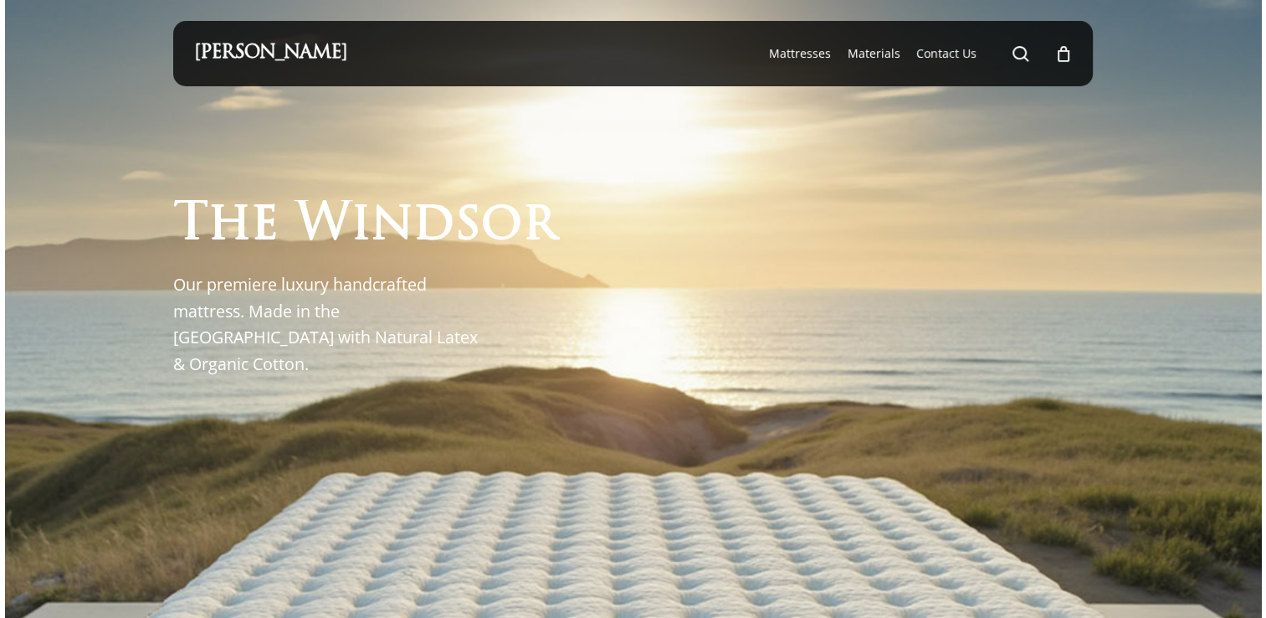
click at [388, 46] on div "[PERSON_NAME] search 0 Menu Mattresses The Windsor Mattress Glacier Silk Pro Ne…" at bounding box center [633, 53] width 879 height 65
